Goal: Task Accomplishment & Management: Use online tool/utility

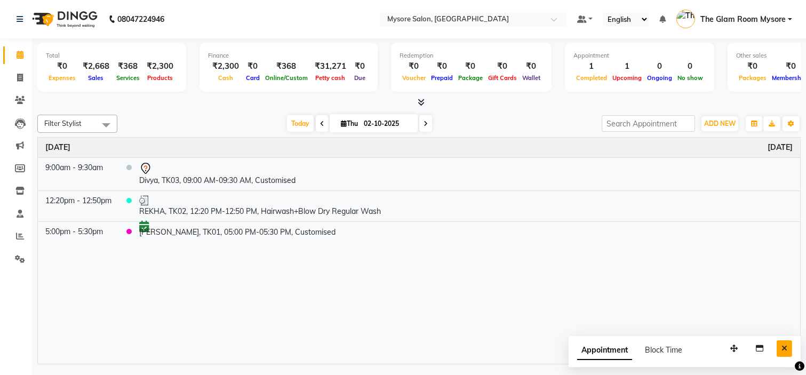
click at [786, 350] on icon "Close" at bounding box center [784, 348] width 6 height 7
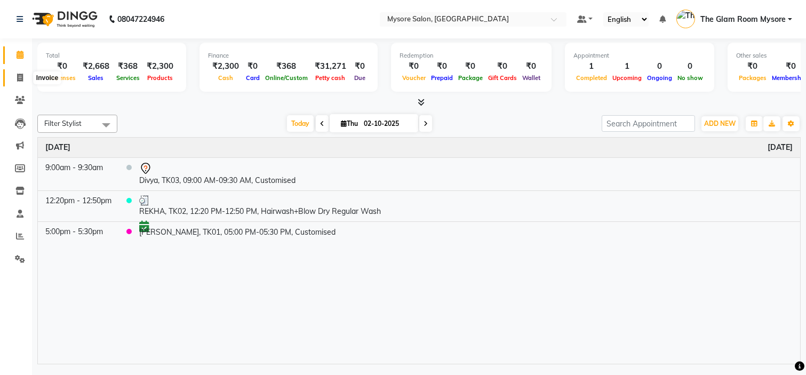
click at [23, 78] on span at bounding box center [20, 78] width 19 height 12
select select "service"
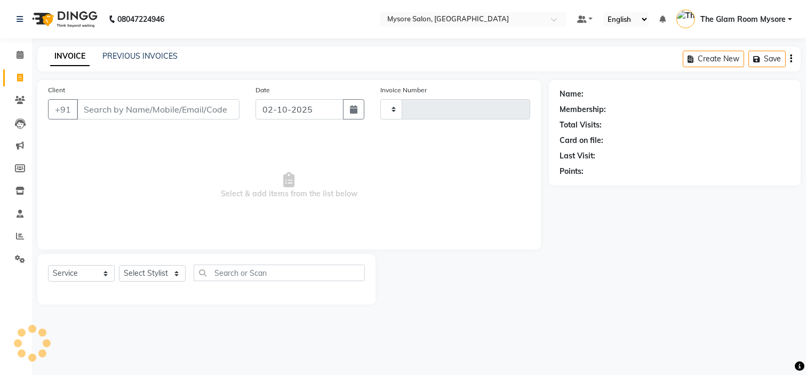
type input "1362"
select select "4255"
click at [117, 111] on input "Client" at bounding box center [158, 109] width 163 height 20
click at [172, 116] on input "Client" at bounding box center [158, 109] width 163 height 20
click at [139, 109] on input "Client" at bounding box center [158, 109] width 163 height 20
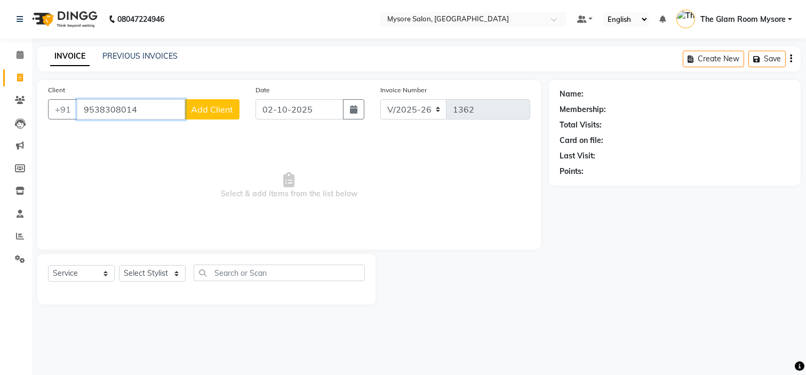
type input "9538308014"
click at [209, 113] on span "Add Client" at bounding box center [212, 109] width 42 height 11
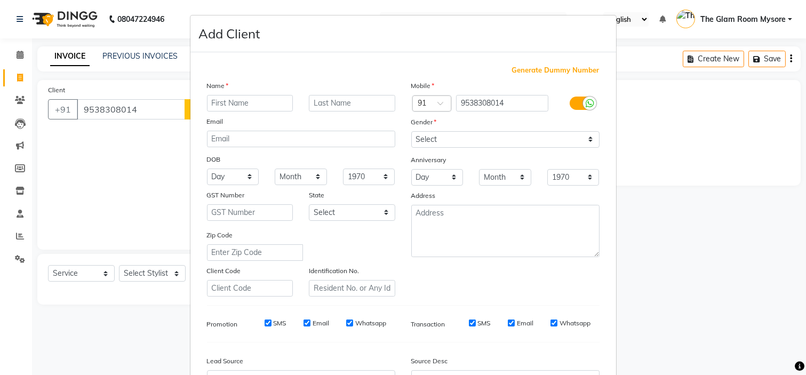
click at [259, 105] on input "text" at bounding box center [250, 103] width 86 height 17
type input "Priyanka"
click at [478, 139] on select "Select [DEMOGRAPHIC_DATA] [DEMOGRAPHIC_DATA] Other Prefer Not To Say" at bounding box center [505, 139] width 188 height 17
select select "[DEMOGRAPHIC_DATA]"
click at [411, 131] on select "Select [DEMOGRAPHIC_DATA] [DEMOGRAPHIC_DATA] Other Prefer Not To Say" at bounding box center [505, 139] width 188 height 17
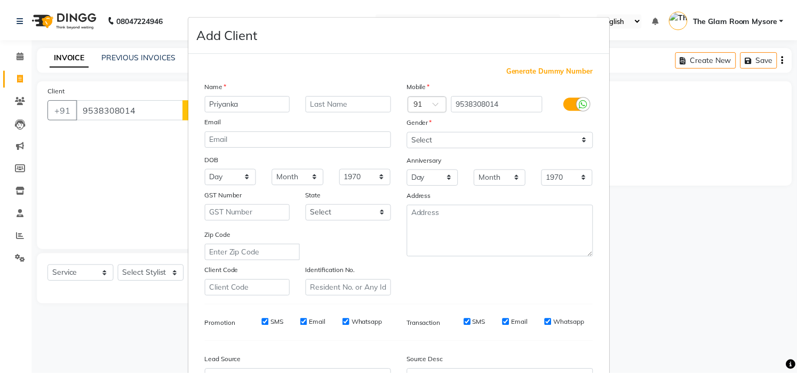
scroll to position [118, 0]
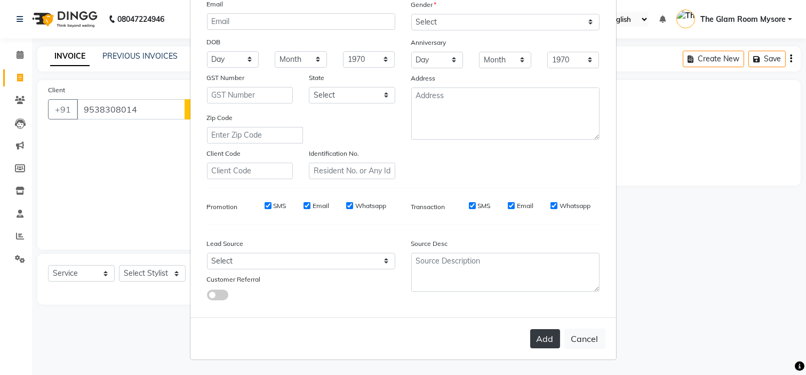
click at [548, 333] on button "Add" at bounding box center [545, 338] width 30 height 19
select select
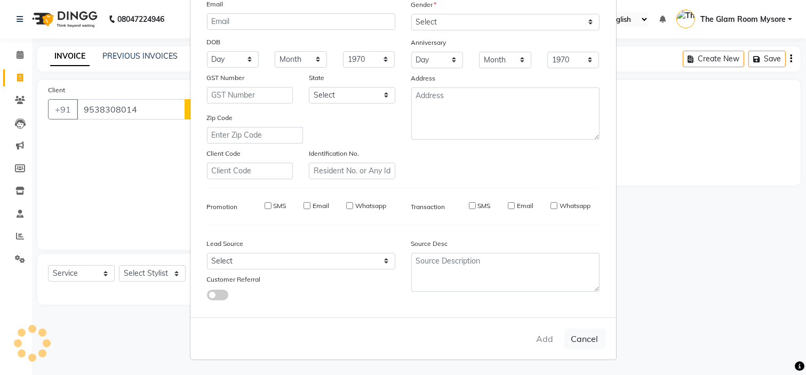
select select
checkbox input "false"
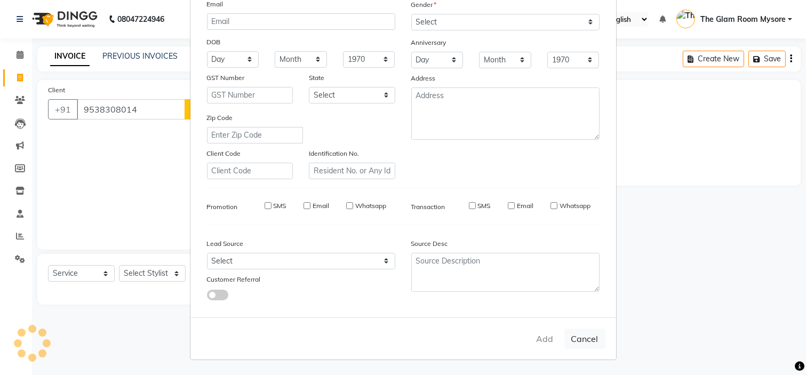
checkbox input "false"
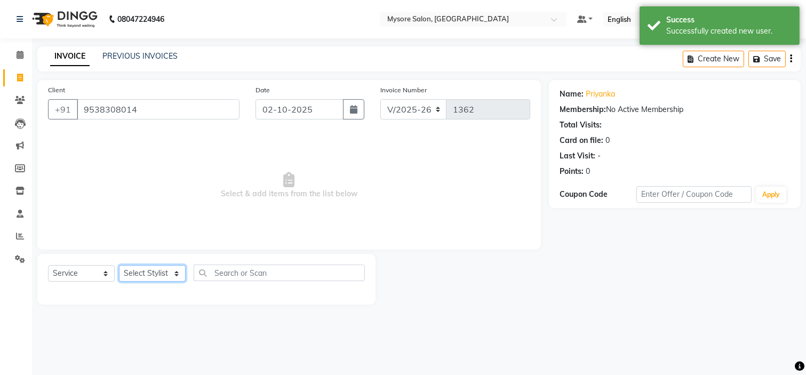
click at [152, 273] on select "Select Stylist [PERSON_NAME] [PERSON_NAME] Ashwini Ayaan DR. Apurva [PERSON_NAM…" at bounding box center [152, 273] width 67 height 17
select select "66079"
click at [119, 266] on select "Select Stylist [PERSON_NAME] [PERSON_NAME] Ashwini Ayaan DR. Apurva [PERSON_NAM…" at bounding box center [152, 273] width 67 height 17
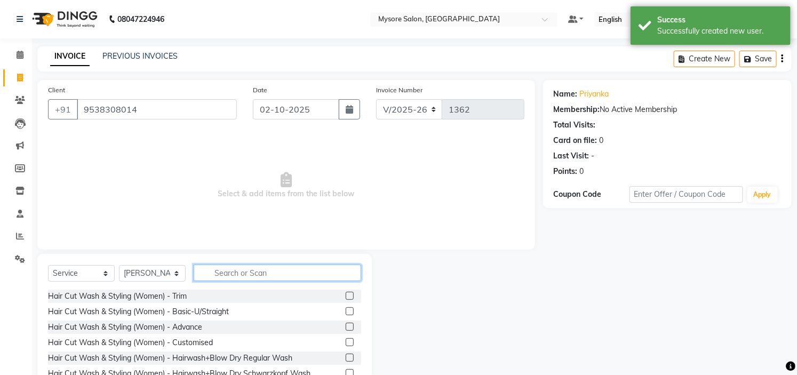
click at [230, 275] on input "text" at bounding box center [277, 273] width 167 height 17
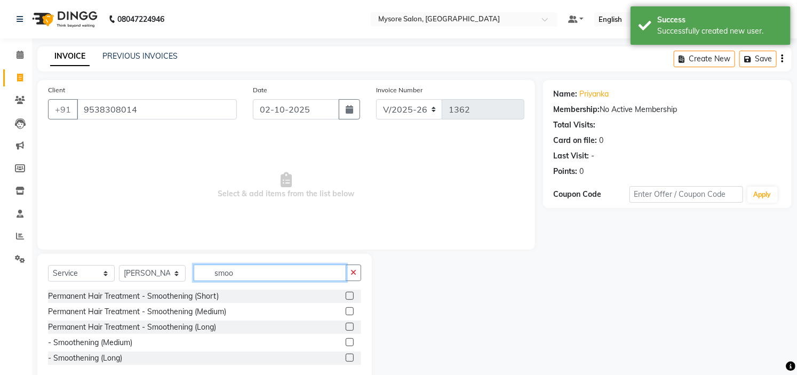
type input "smoo"
click at [349, 308] on label at bounding box center [350, 311] width 8 height 8
click at [349, 308] on input "checkbox" at bounding box center [349, 311] width 7 height 7
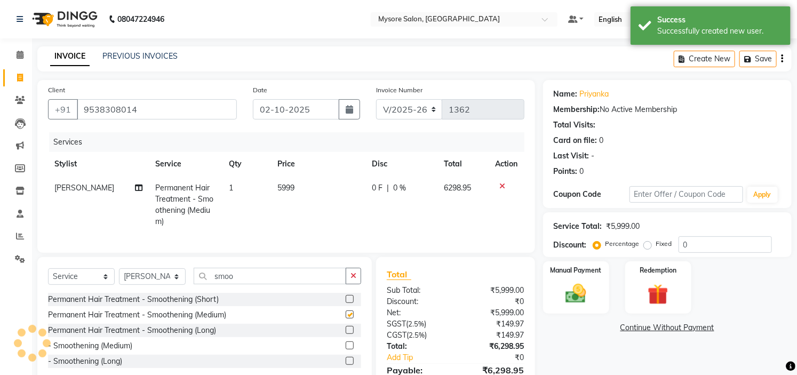
checkbox input "false"
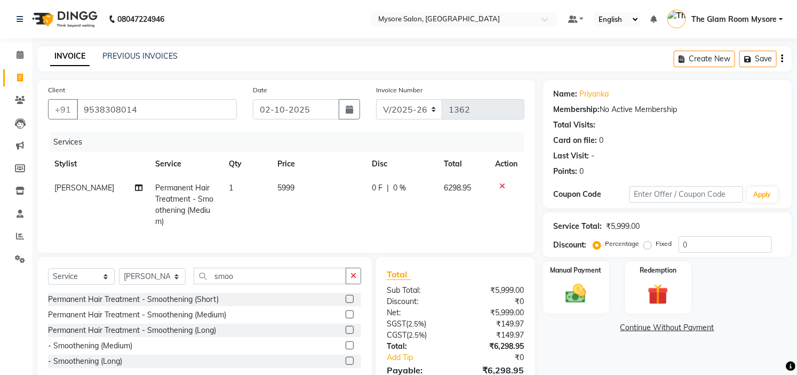
click at [288, 182] on td "5999" at bounding box center [318, 205] width 94 height 58
select select "66079"
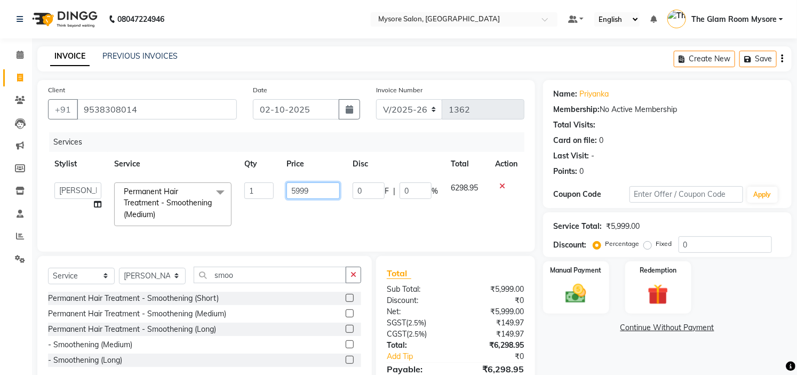
click at [315, 195] on input "5999" at bounding box center [312, 190] width 53 height 17
type input "5"
type input "4500"
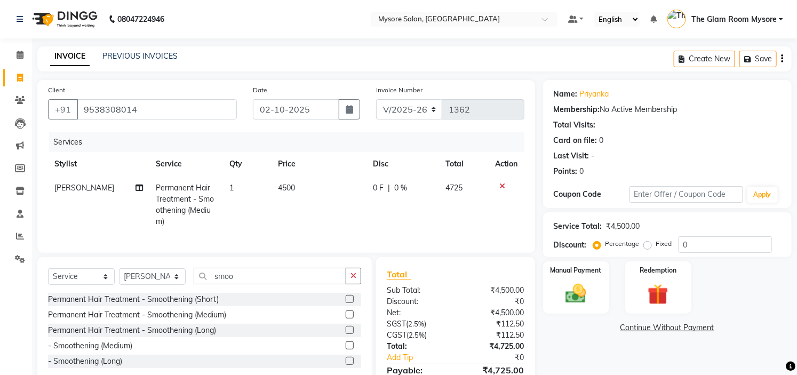
click at [369, 232] on div "Services Stylist Service Qty Price Disc Total Action [PERSON_NAME] Permanent Ha…" at bounding box center [286, 187] width 476 height 110
click at [103, 275] on select "Select Service Product Membership Package Voucher Prepaid Gift Card" at bounding box center [81, 276] width 67 height 17
select select "product"
click at [48, 268] on select "Select Service Product Membership Package Voucher Prepaid Gift Card" at bounding box center [81, 276] width 67 height 17
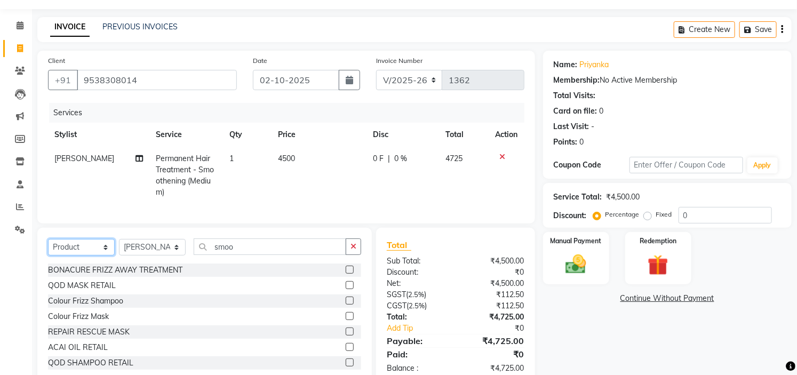
scroll to position [53, 0]
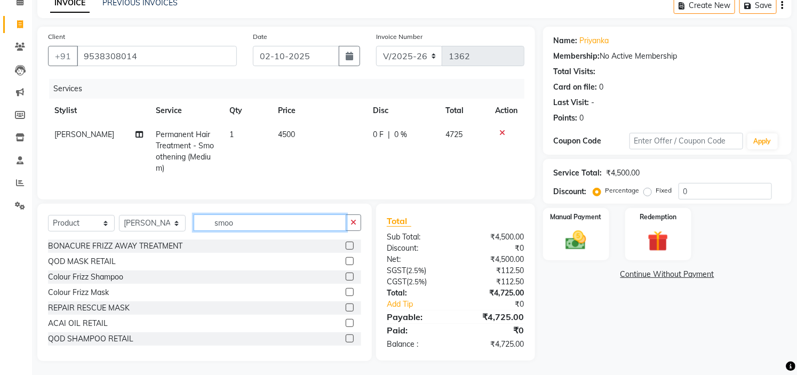
click at [242, 222] on input "smoo" at bounding box center [270, 222] width 153 height 17
click at [274, 216] on input "smoo" at bounding box center [270, 222] width 153 height 17
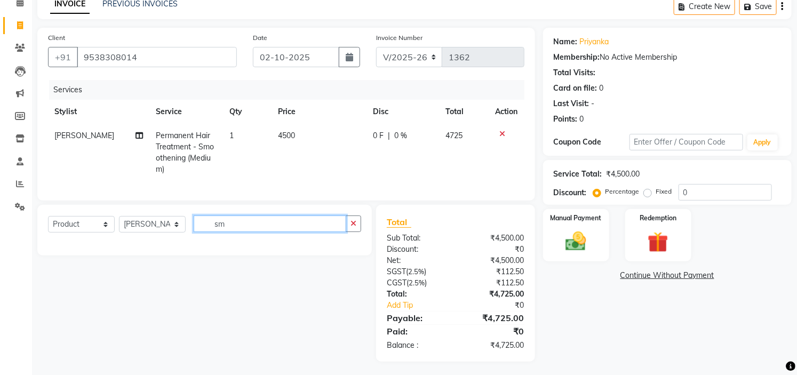
type input "s"
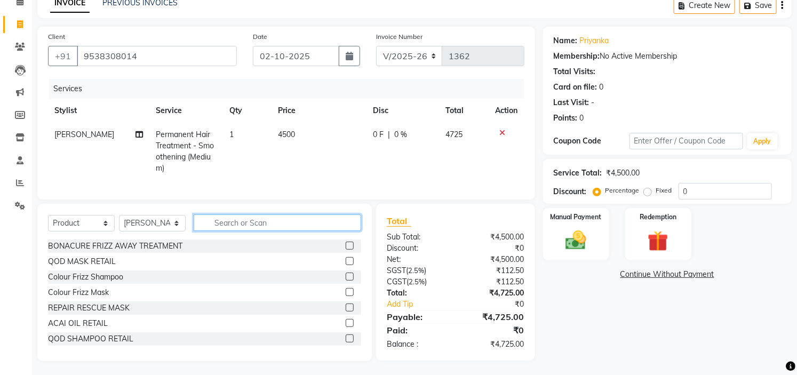
click at [262, 219] on input "text" at bounding box center [277, 222] width 167 height 17
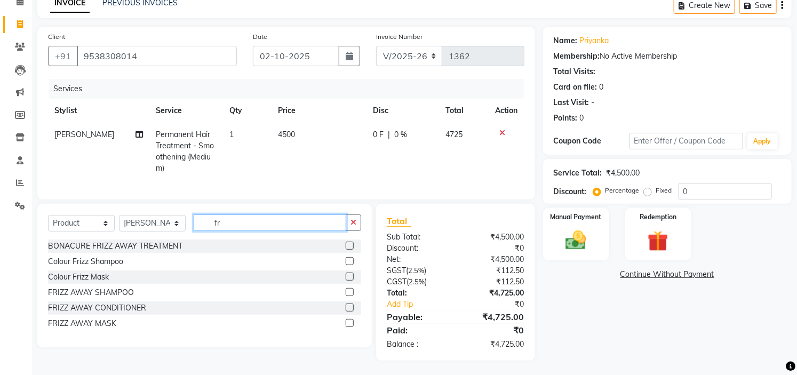
scroll to position [52, 0]
type input "fri"
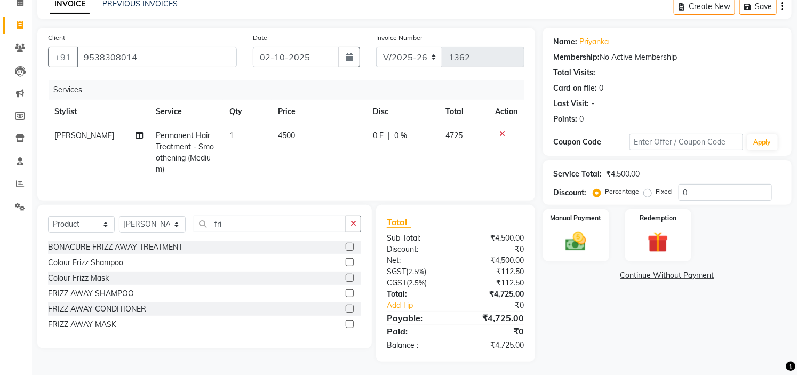
click at [353, 292] on label at bounding box center [350, 293] width 8 height 8
click at [353, 292] on input "checkbox" at bounding box center [349, 293] width 7 height 7
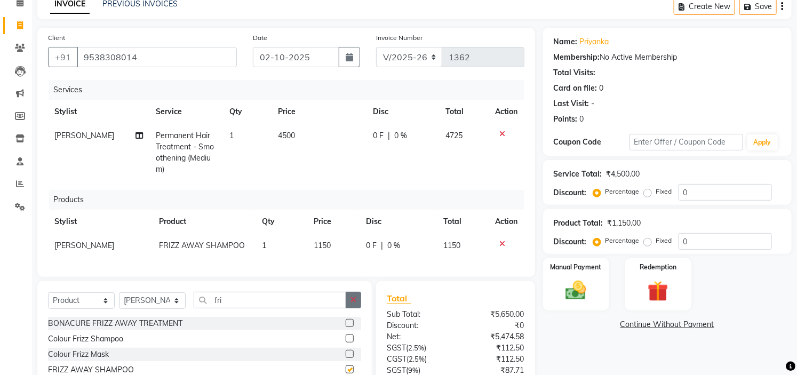
checkbox input "false"
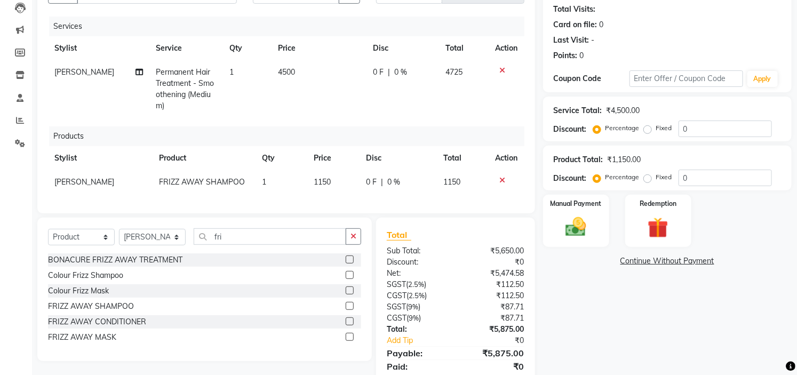
scroll to position [151, 0]
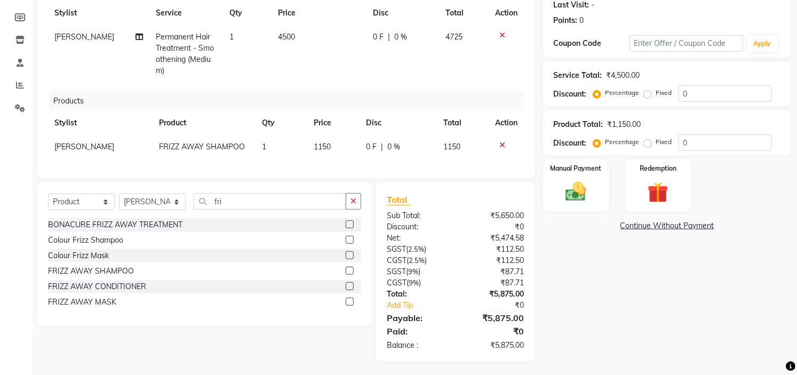
click at [348, 282] on label at bounding box center [350, 286] width 8 height 8
click at [348, 283] on input "checkbox" at bounding box center [349, 286] width 7 height 7
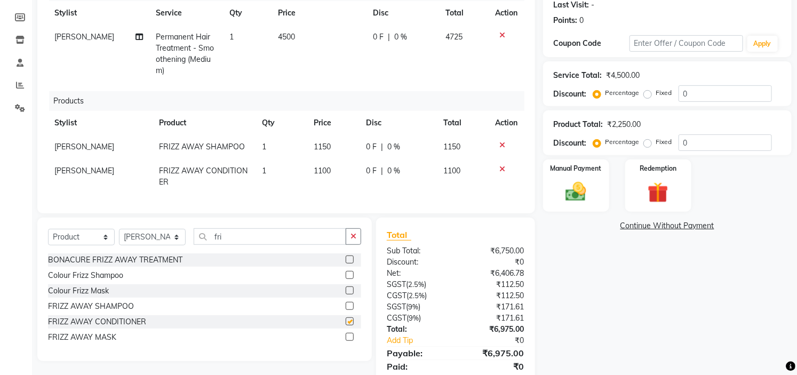
checkbox input "false"
click at [636, 289] on div "Name: Priyanka Membership: No Active Membership Total Visits: Card on file: 0 L…" at bounding box center [671, 163] width 257 height 468
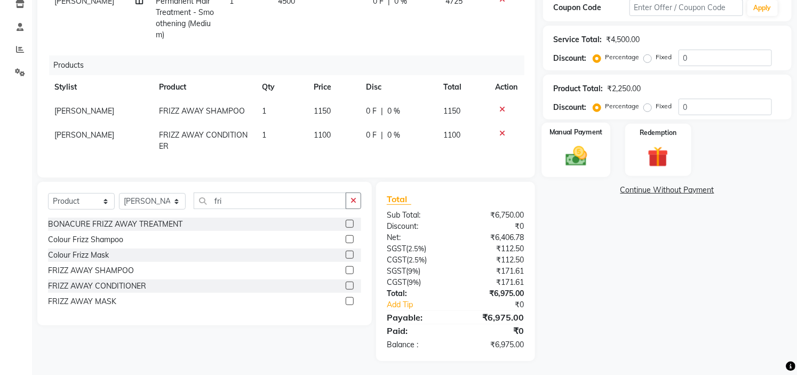
click at [590, 156] on img at bounding box center [575, 156] width 35 height 25
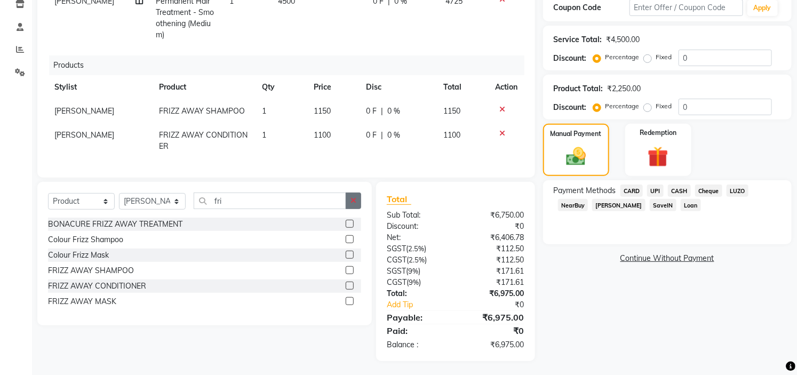
click at [358, 194] on button "button" at bounding box center [353, 201] width 15 height 17
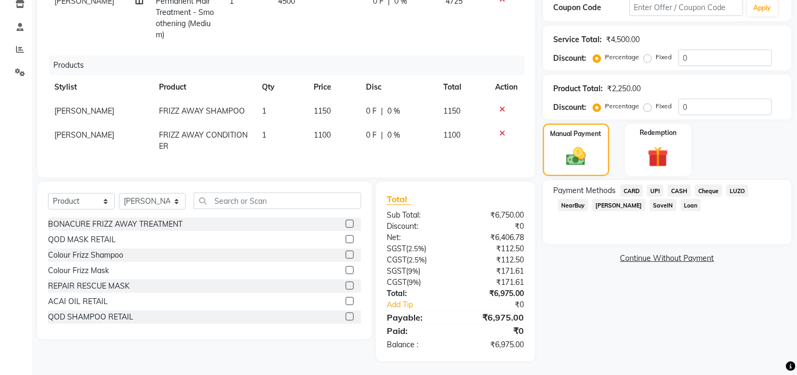
click at [558, 283] on div "Name: Priyanka Membership: No Active Membership Total Visits: Card on file: 0 L…" at bounding box center [671, 127] width 257 height 468
click at [729, 325] on div "Name: Priyanka Membership: No Active Membership Total Visits: Card on file: 0 L…" at bounding box center [671, 127] width 257 height 468
click at [656, 187] on span "UPI" at bounding box center [655, 191] width 17 height 12
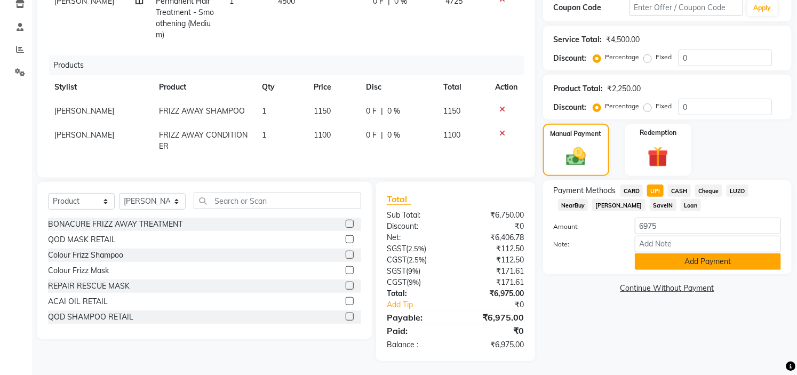
click at [675, 264] on button "Add Payment" at bounding box center [708, 261] width 146 height 17
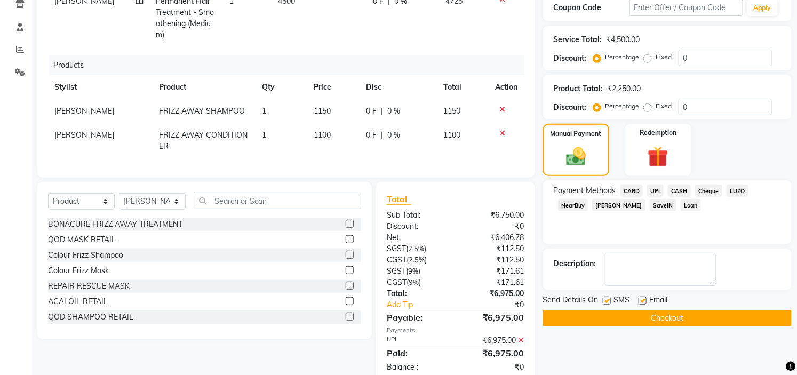
click at [666, 322] on button "Checkout" at bounding box center [667, 318] width 249 height 17
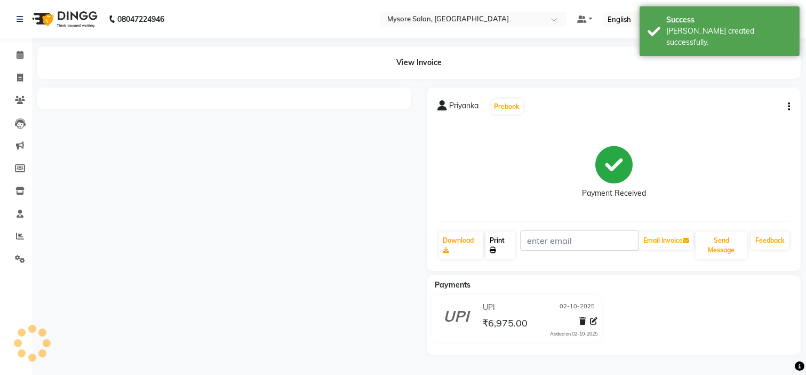
click at [494, 251] on icon at bounding box center [493, 250] width 6 height 6
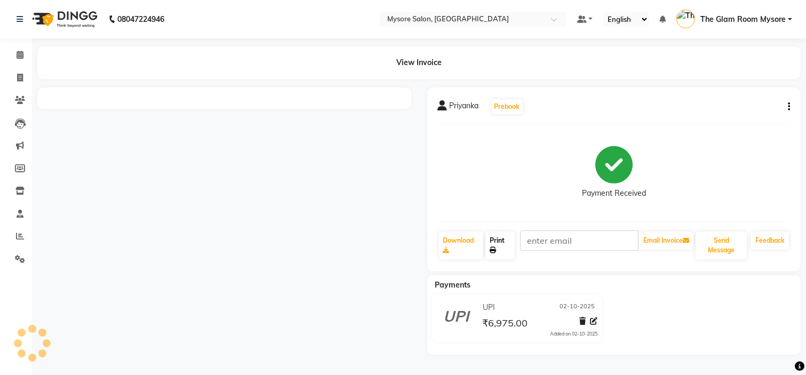
click at [504, 252] on link "Print" at bounding box center [499, 245] width 29 height 28
